Goal: Task Accomplishment & Management: Manage account settings

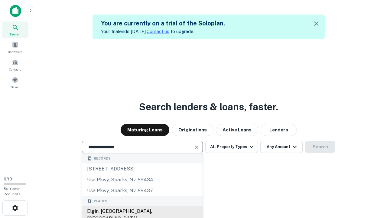
click at [142, 211] on div "Elgin, [GEOGRAPHIC_DATA], [GEOGRAPHIC_DATA]" at bounding box center [142, 215] width 120 height 18
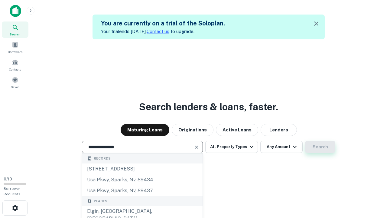
type input "**********"
click at [320, 147] on button "Search" at bounding box center [320, 147] width 30 height 12
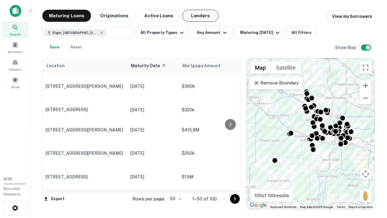
click at [200, 16] on button "Lenders" at bounding box center [200, 16] width 36 height 12
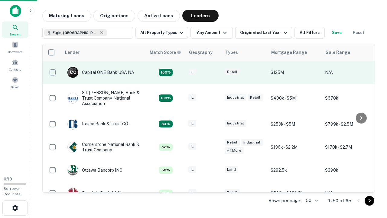
click at [215, 72] on div "IL" at bounding box center [203, 72] width 30 height 8
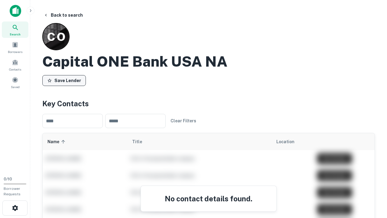
click at [64, 80] on button "Save Lender" at bounding box center [64, 80] width 44 height 11
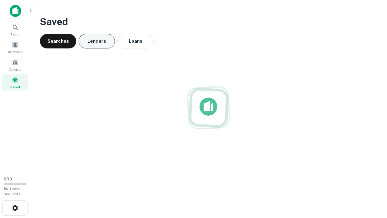
click at [97, 41] on button "Lenders" at bounding box center [97, 41] width 36 height 15
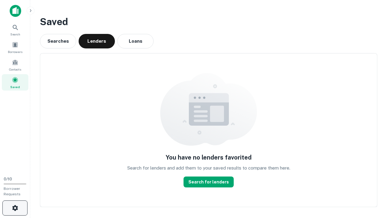
click at [15, 208] on icon "button" at bounding box center [14, 207] width 7 height 7
